Goal: Check status: Check status

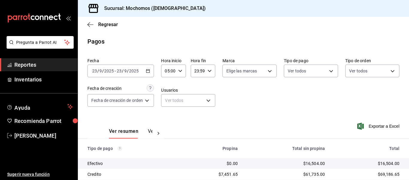
scroll to position [85, 0]
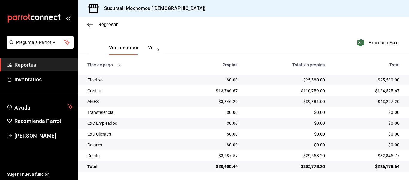
scroll to position [85, 0]
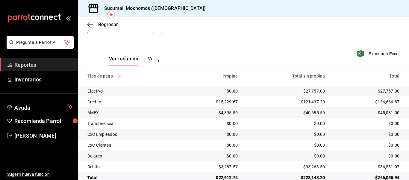
scroll to position [85, 0]
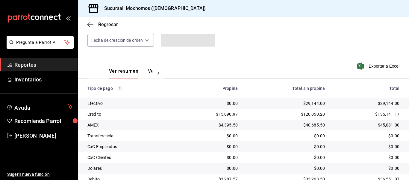
scroll to position [85, 0]
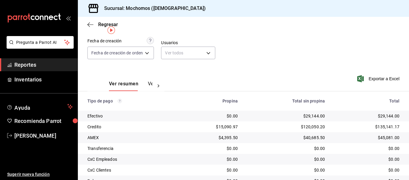
scroll to position [85, 0]
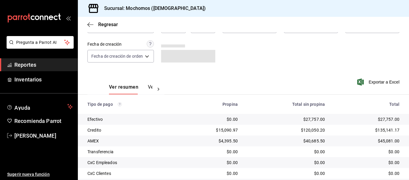
scroll to position [60, 0]
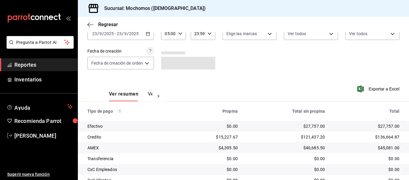
scroll to position [60, 0]
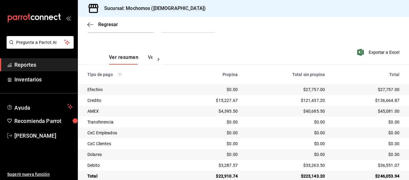
scroll to position [85, 0]
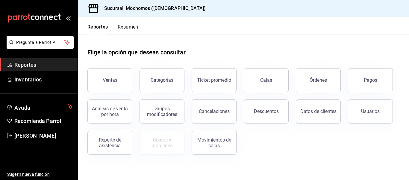
drag, startPoint x: 377, startPoint y: 76, endPoint x: 348, endPoint y: 72, distance: 28.8
click at [374, 76] on button "Pagos" at bounding box center [370, 80] width 45 height 24
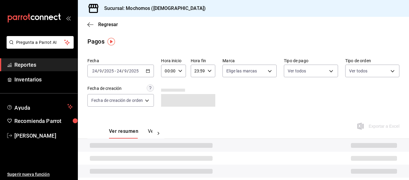
click at [176, 73] on div "00:00 Hora inicio" at bounding box center [173, 70] width 25 height 13
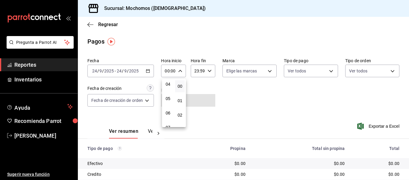
scroll to position [60, 0]
click at [168, 98] on span "05" at bounding box center [168, 98] width 2 height 5
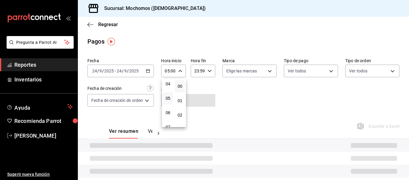
click at [271, 103] on div at bounding box center [204, 90] width 409 height 180
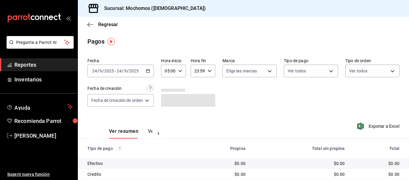
click at [150, 72] on icon "button" at bounding box center [148, 71] width 4 height 4
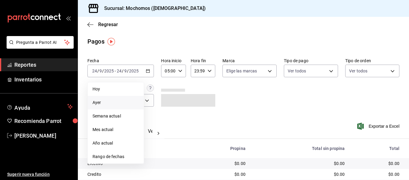
click at [113, 101] on span "Ayer" at bounding box center [116, 102] width 46 height 6
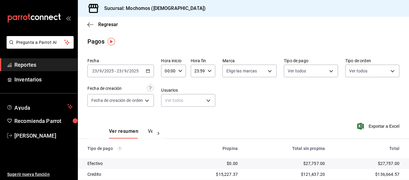
click at [181, 71] on \(Stroke\) "button" at bounding box center [181, 71] width 4 height 2
click at [167, 97] on span "05" at bounding box center [168, 98] width 2 height 5
type input "05:00"
click at [297, 89] on div at bounding box center [204, 90] width 409 height 180
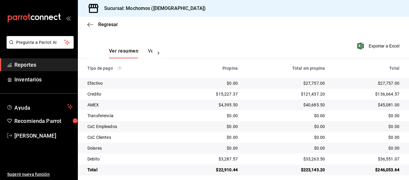
scroll to position [85, 0]
